Goal: Task Accomplishment & Management: Manage account settings

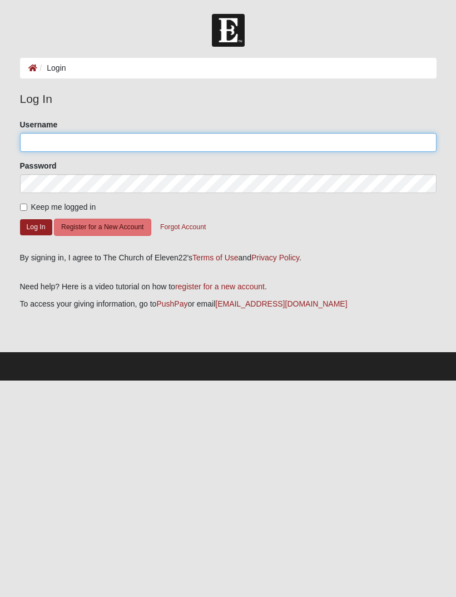
click at [356, 142] on input "Username" at bounding box center [228, 142] width 417 height 19
type input "Evansk77"
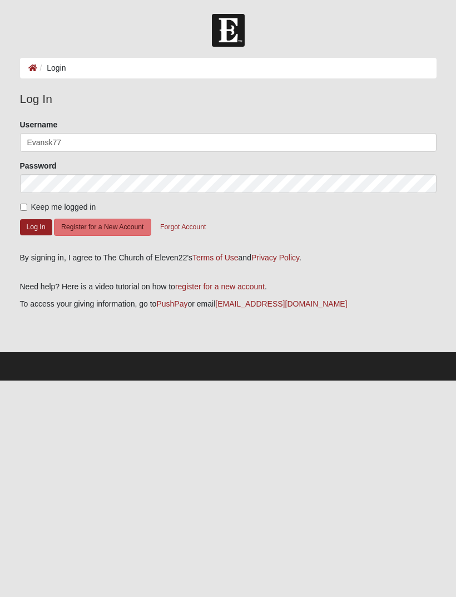
click at [24, 208] on input "Keep me logged in" at bounding box center [23, 207] width 7 height 7
click at [26, 210] on input "Keep me logged in" at bounding box center [23, 207] width 7 height 7
checkbox input "true"
click at [37, 229] on button "Log In" at bounding box center [36, 227] width 32 height 16
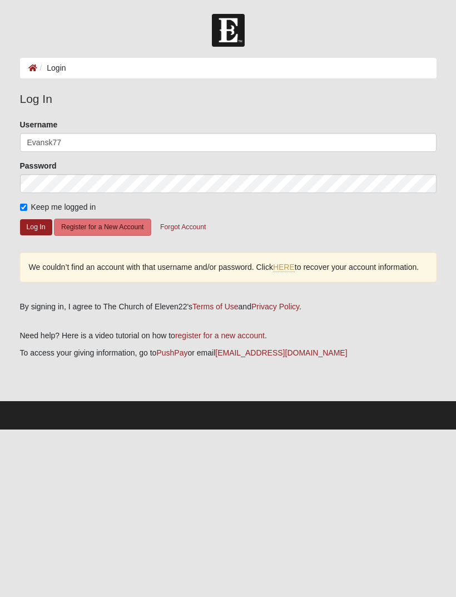
click at [35, 225] on button "Log In" at bounding box center [36, 227] width 32 height 16
click at [32, 229] on button "Log In" at bounding box center [36, 227] width 32 height 16
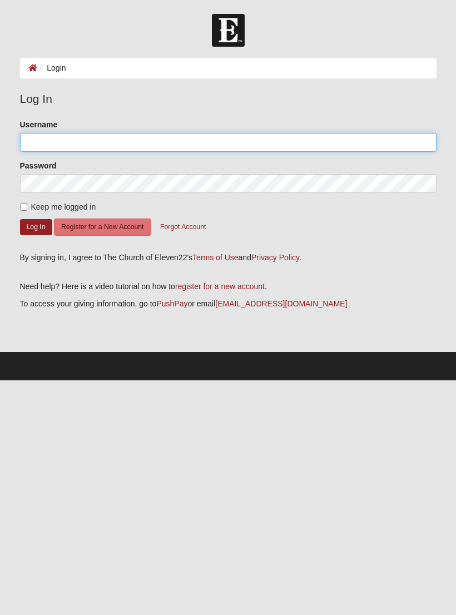
click at [127, 138] on input "Username" at bounding box center [228, 142] width 417 height 19
type input "Evansk77"
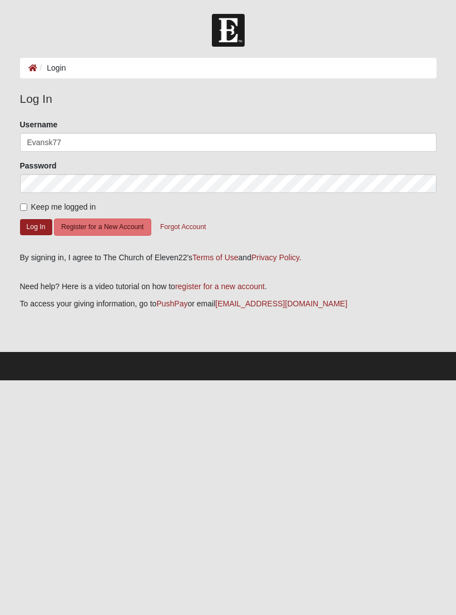
click at [32, 228] on button "Log In" at bounding box center [36, 227] width 32 height 16
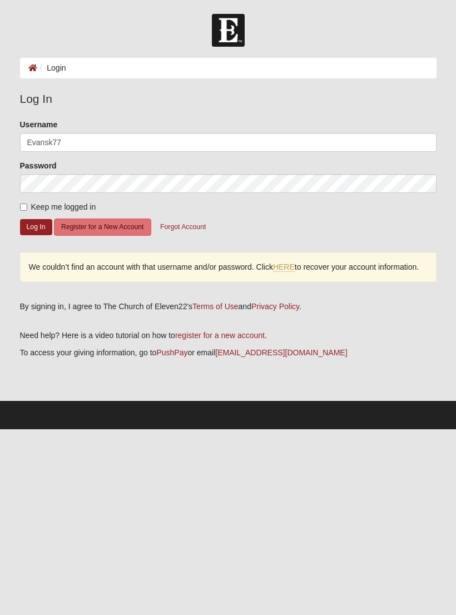
click at [56, 67] on li "Login" at bounding box center [51, 68] width 29 height 12
